Goal: Obtain resource: Download file/media

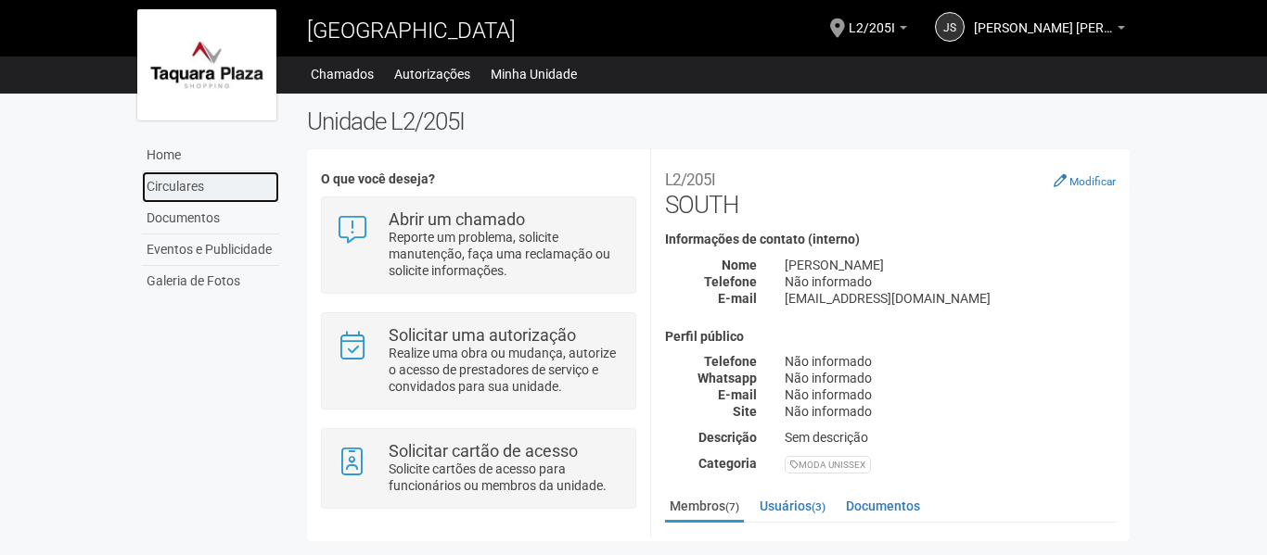
click at [203, 187] on link "Circulares" at bounding box center [210, 188] width 137 height 32
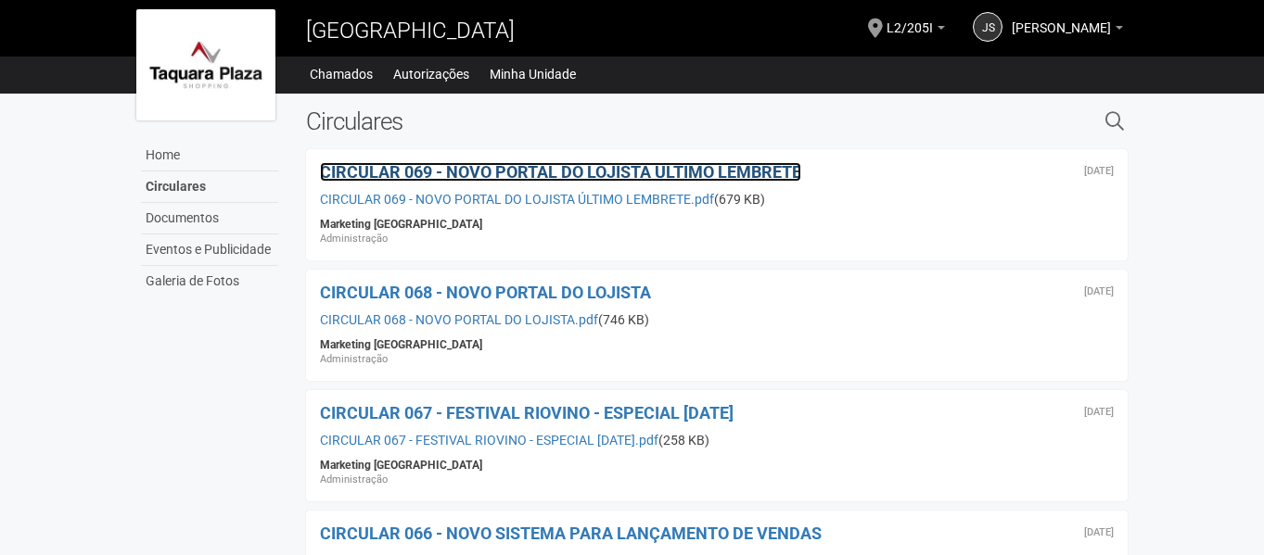
click at [607, 175] on span "CIRCULAR 069 - NOVO PORTAL DO LOJISTA ÚLTIMO LEMBRETE" at bounding box center [560, 171] width 481 height 19
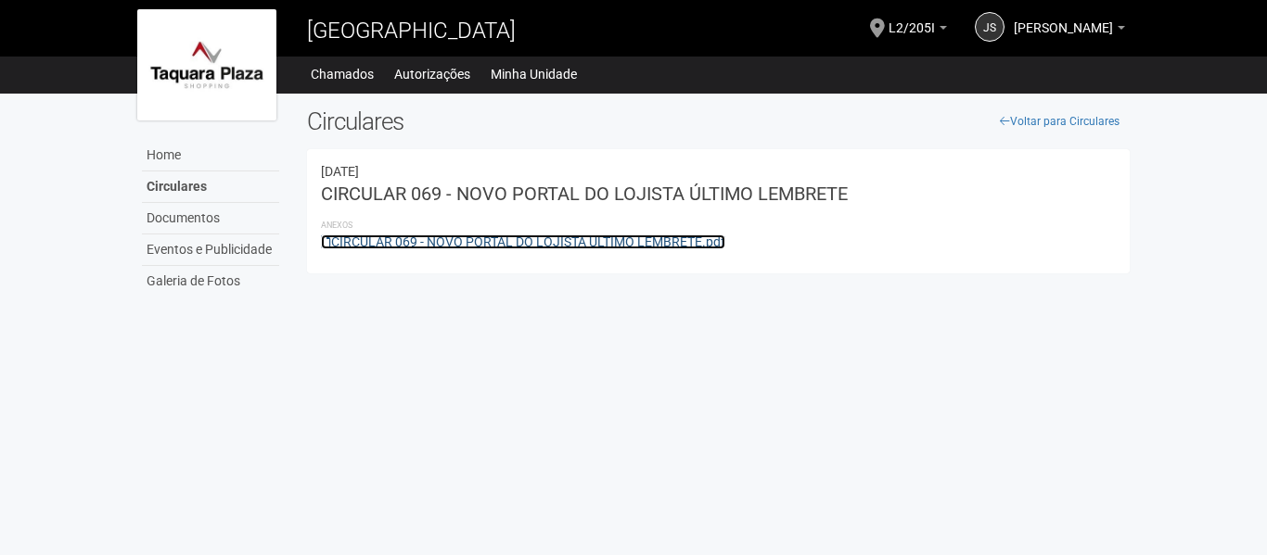
click at [563, 245] on link "CIRCULAR 069 - NOVO PORTAL DO LOJISTA ÚLTIMO LEMBRETE.pdf" at bounding box center [523, 242] width 404 height 15
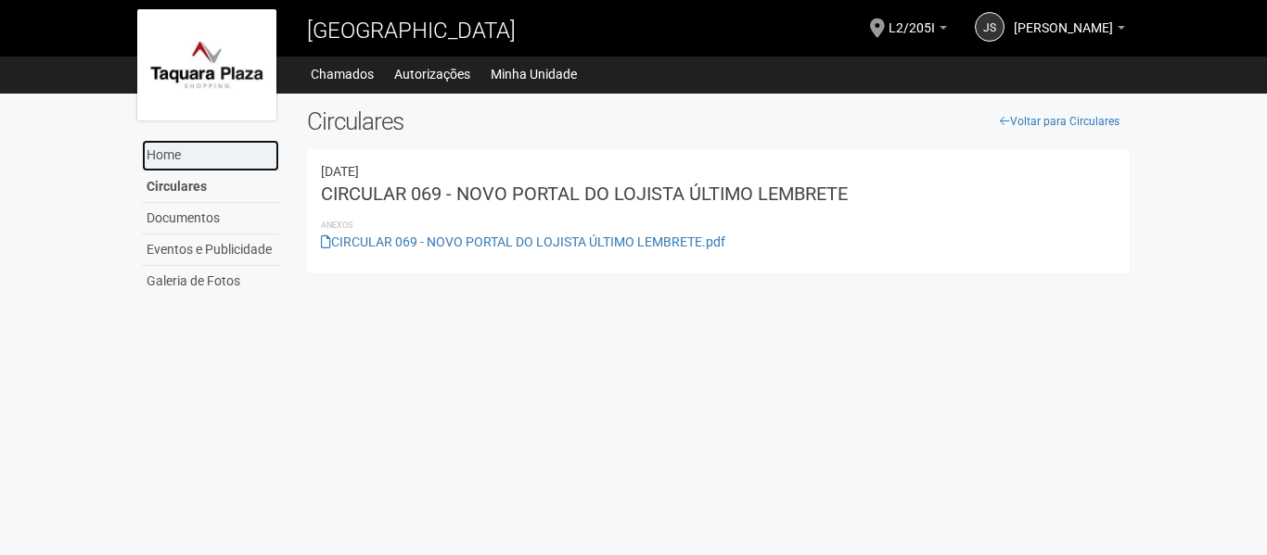
click at [210, 157] on link "Home" at bounding box center [210, 156] width 137 height 32
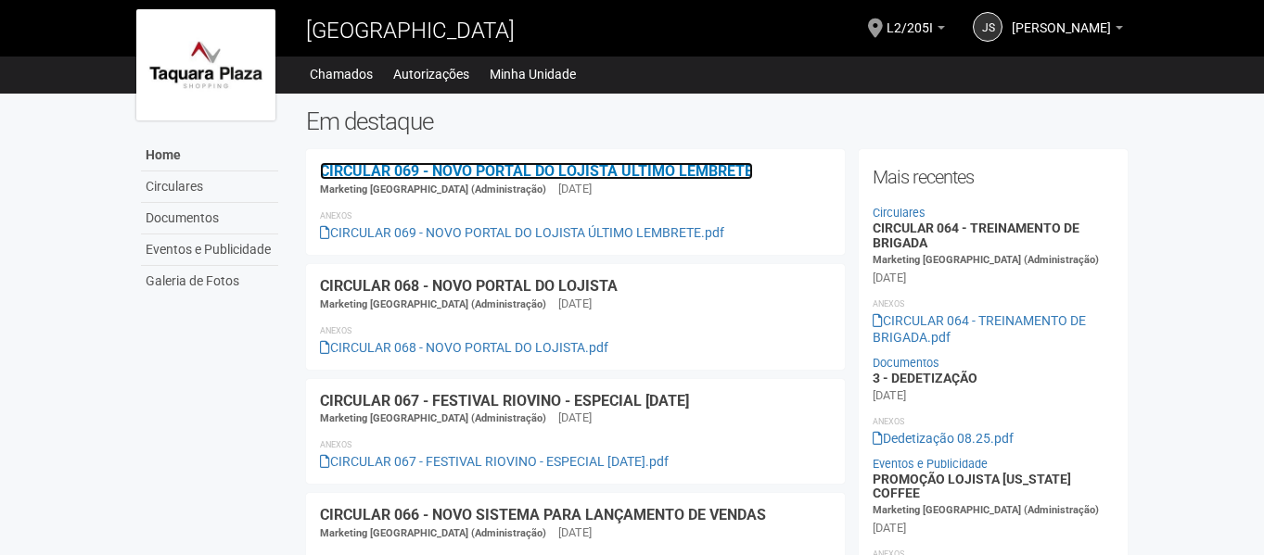
click at [533, 171] on link "CIRCULAR 069 - NOVO PORTAL DO LOJISTA ÚLTIMO LEMBRETE" at bounding box center [536, 171] width 433 height 18
